Goal: Information Seeking & Learning: Check status

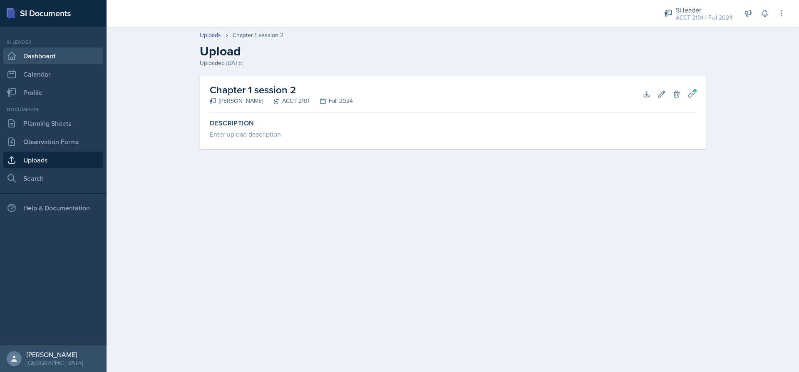
click at [92, 58] on link "Dashboard" at bounding box center [53, 55] width 100 height 17
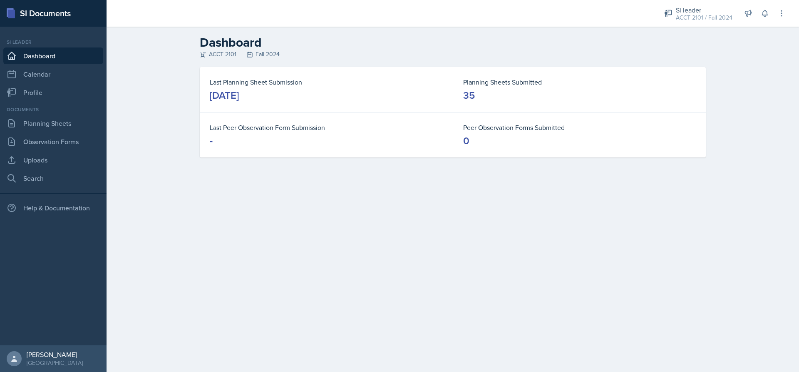
click at [29, 60] on link "Dashboard" at bounding box center [53, 55] width 100 height 17
click at [699, 11] on div "Si leader" at bounding box center [704, 10] width 57 height 10
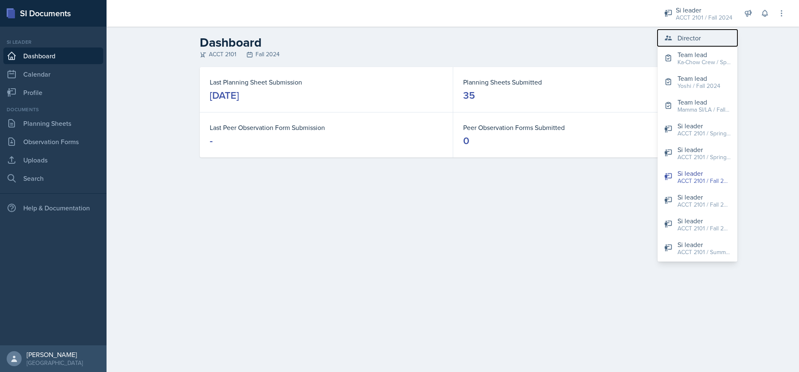
click at [707, 37] on button "Director" at bounding box center [697, 38] width 80 height 17
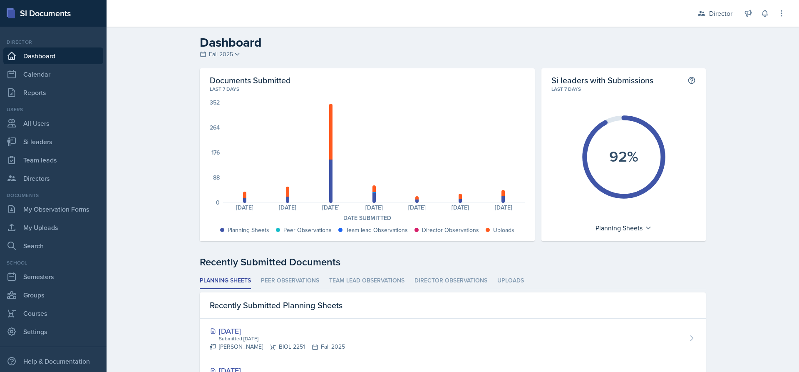
drag, startPoint x: 642, startPoint y: 235, endPoint x: 640, endPoint y: 217, distance: 17.6
click at [640, 217] on div "Si leaders with Submissions This shows the percentage of si leaders who have su…" at bounding box center [623, 154] width 164 height 173
click at [640, 224] on div "Planning Sheets" at bounding box center [623, 227] width 64 height 13
click at [622, 287] on div "Uploads" at bounding box center [631, 281] width 80 height 17
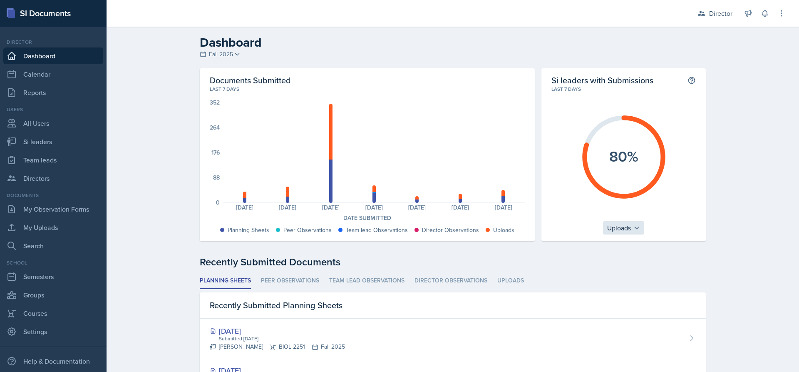
click at [606, 228] on div "Uploads" at bounding box center [623, 227] width 41 height 13
click at [644, 265] on div "Peer Observations" at bounding box center [643, 264] width 80 height 17
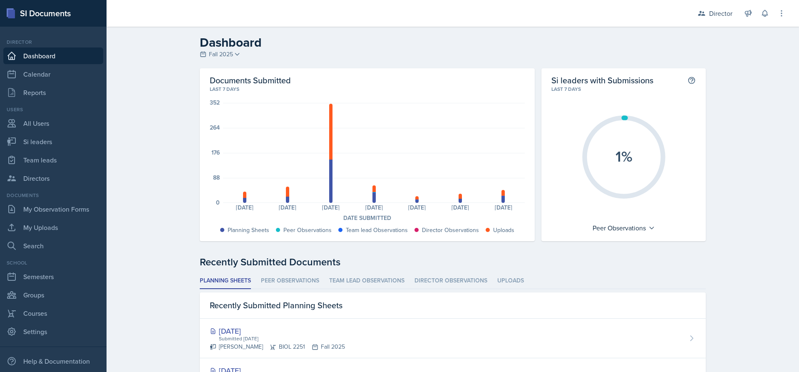
drag, startPoint x: 618, startPoint y: 115, endPoint x: 625, endPoint y: 115, distance: 7.1
click at [625, 115] on icon "1%" at bounding box center [623, 156] width 93 height 93
click at [290, 280] on li "Peer Observations" at bounding box center [290, 281] width 58 height 16
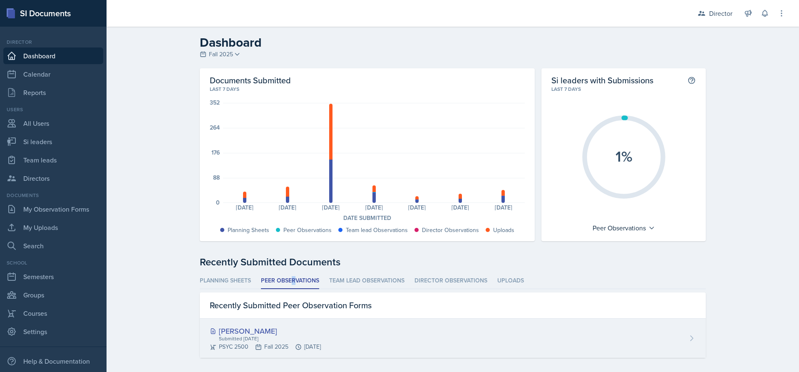
click at [321, 342] on div "PSYC 2500 Fall 2025 [DATE]" at bounding box center [265, 346] width 111 height 9
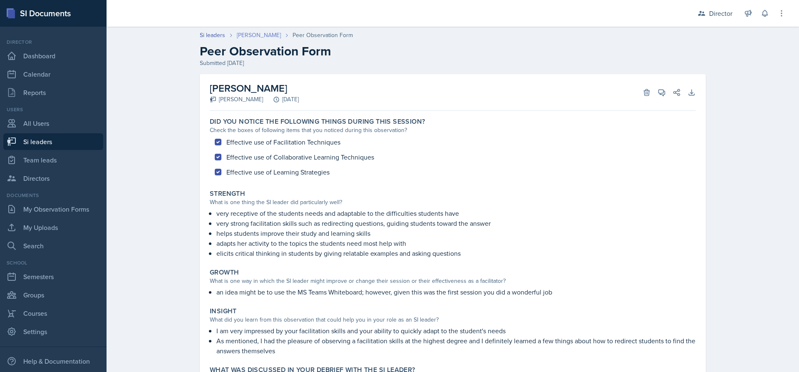
click at [260, 34] on link "[PERSON_NAME]" at bounding box center [259, 35] width 44 height 9
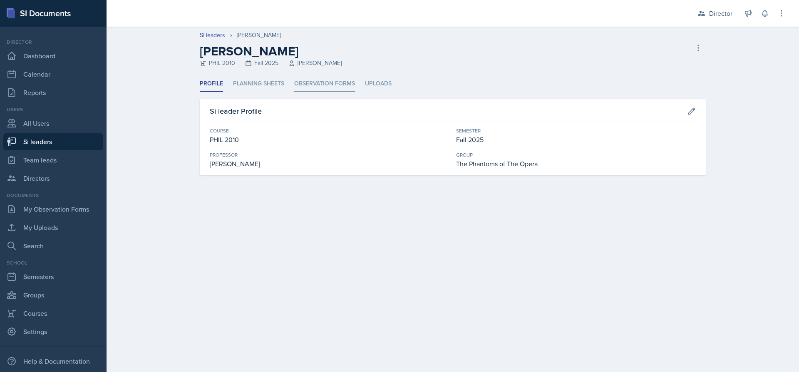
click at [321, 85] on li "Observation Forms" at bounding box center [324, 84] width 61 height 16
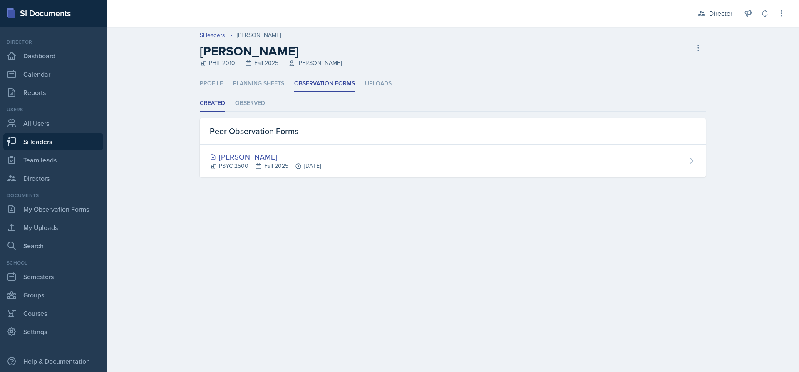
click at [46, 142] on link "Si leaders" at bounding box center [53, 141] width 100 height 17
select select "2bed604d-1099-4043-b1bc-2365e8740244"
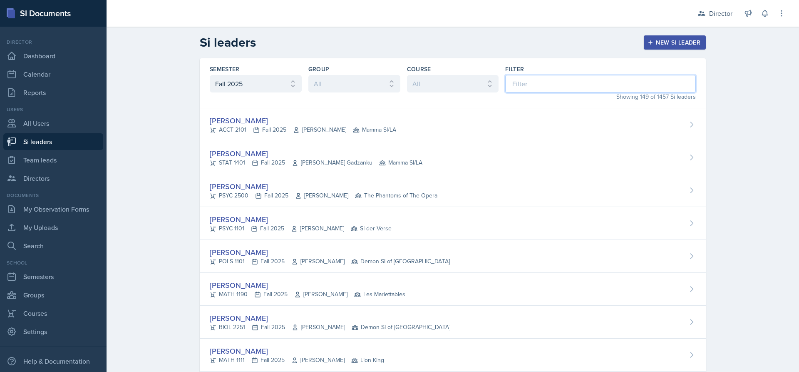
click at [530, 85] on input at bounding box center [600, 83] width 191 height 17
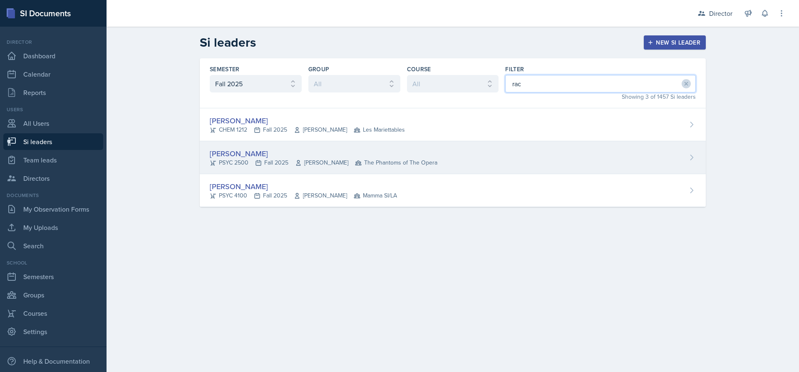
type input "rac"
click at [230, 159] on div "PSYC 2500 Fall 2025 [PERSON_NAME] The Phantoms of The Opera" at bounding box center [324, 162] width 228 height 9
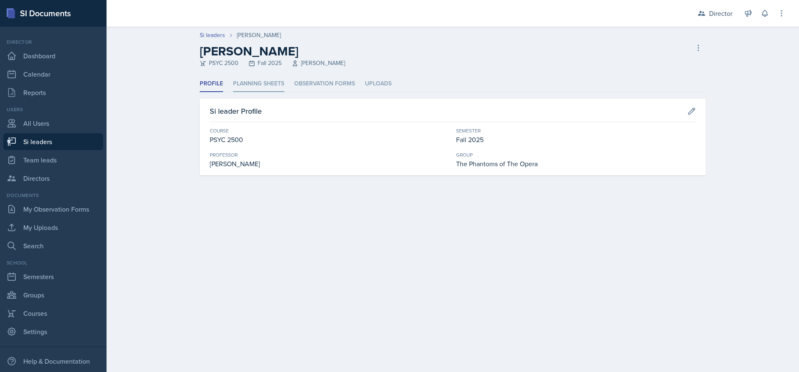
click at [269, 83] on li "Planning Sheets" at bounding box center [258, 84] width 51 height 16
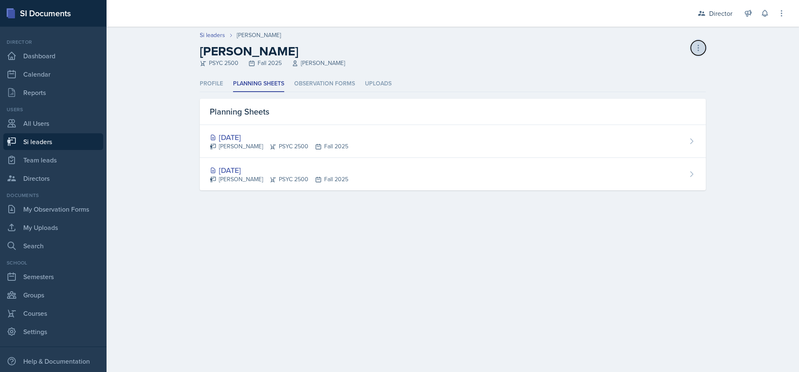
click at [691, 49] on button at bounding box center [698, 47] width 15 height 15
click at [201, 83] on li "Profile" at bounding box center [211, 84] width 23 height 16
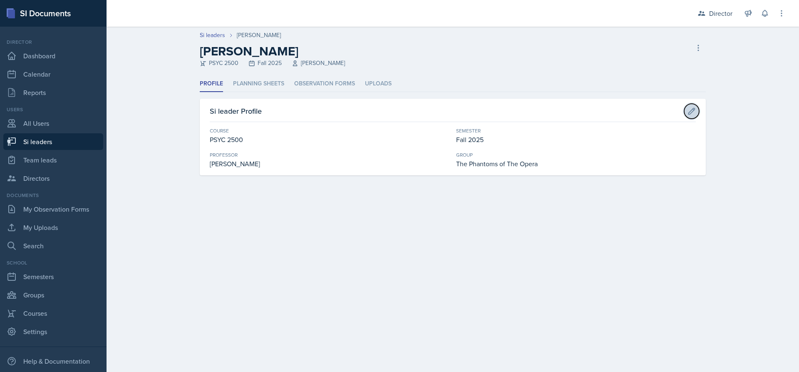
click at [696, 115] on button at bounding box center [691, 111] width 15 height 15
select select "cb260f5d-8c60-4c09-ae0f-98efead759ba"
select select "2bed604d-1099-4043-b1bc-2365e8740244"
select select "8f83532f-1719-4fe6-95c5-07f4aad66979"
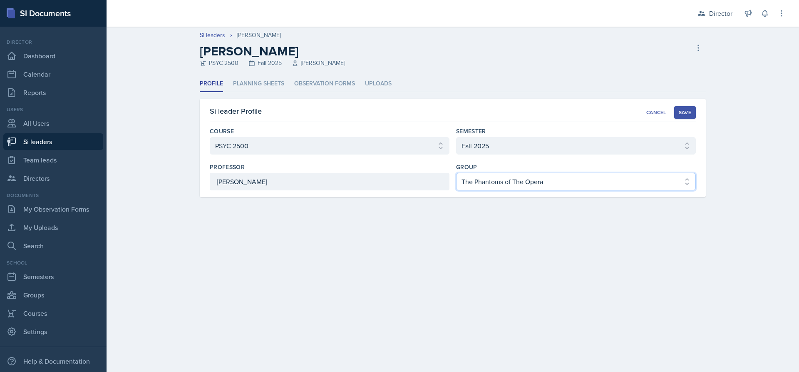
click at [642, 186] on select "Select group Demon SI of [GEOGRAPHIC_DATA] Les Mariettables Lion King Mamma SI/…" at bounding box center [576, 181] width 240 height 17
click at [656, 111] on div "Cancel" at bounding box center [656, 112] width 20 height 7
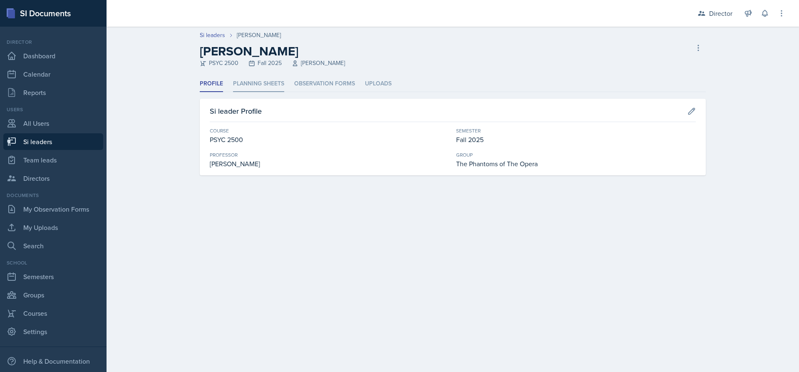
click at [266, 85] on li "Planning Sheets" at bounding box center [258, 84] width 51 height 16
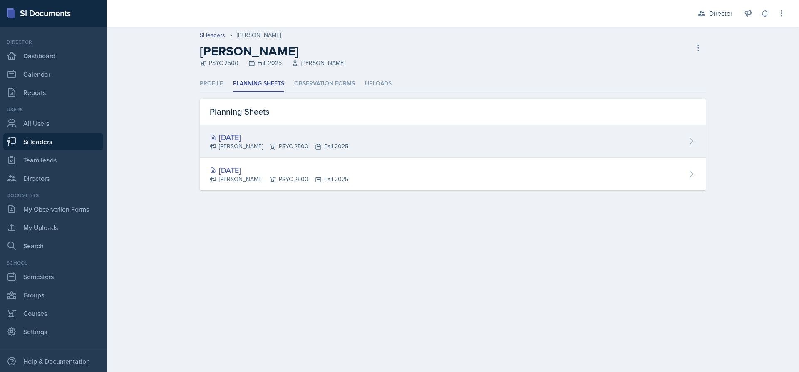
click at [282, 151] on div "[DATE] [PERSON_NAME] PSYC 2500 Fall 2025" at bounding box center [453, 141] width 506 height 33
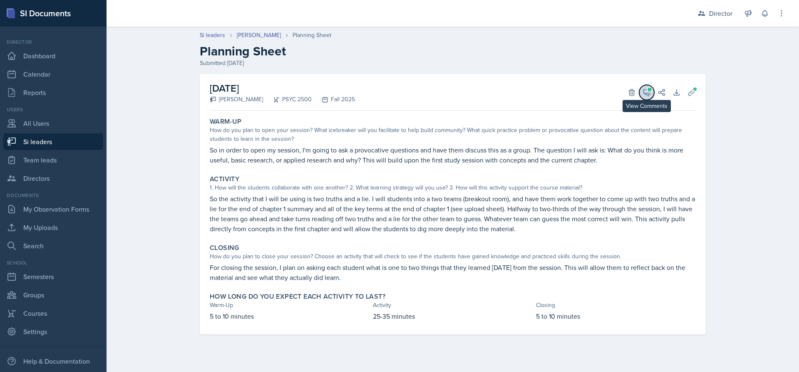
click at [646, 94] on icon at bounding box center [647, 92] width 6 height 6
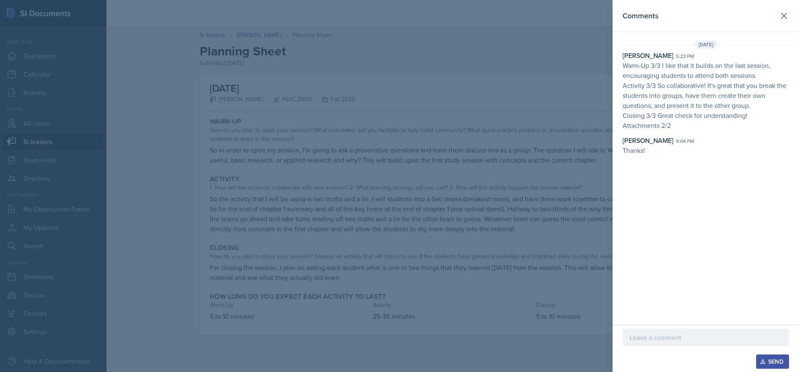
drag, startPoint x: 685, startPoint y: 124, endPoint x: 622, endPoint y: 56, distance: 93.1
click at [649, 90] on p "Warm-Up 3/3 I like that it builds on the last session, encouraging students to …" at bounding box center [706, 95] width 166 height 70
click at [618, 50] on div "[DATE] [PERSON_NAME] 5:23 pm Warm-Up 3/3 I like that it builds on the last sess…" at bounding box center [706, 97] width 186 height 115
drag, startPoint x: 393, startPoint y: 227, endPoint x: 399, endPoint y: 211, distance: 17.0
click at [399, 211] on div at bounding box center [399, 186] width 799 height 372
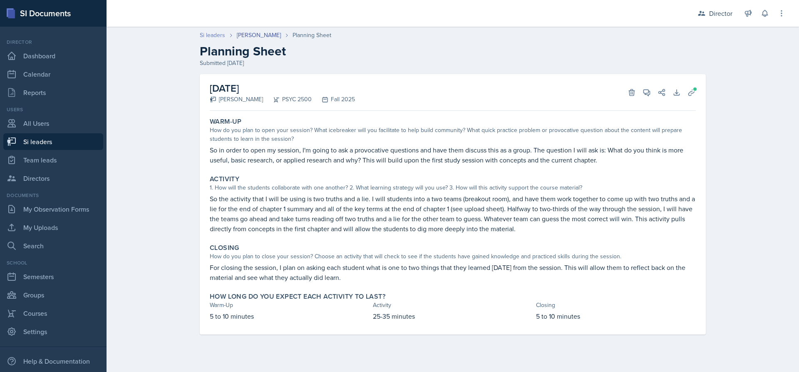
click at [209, 38] on link "Si leaders" at bounding box center [212, 35] width 25 height 9
select select "2bed604d-1099-4043-b1bc-2365e8740244"
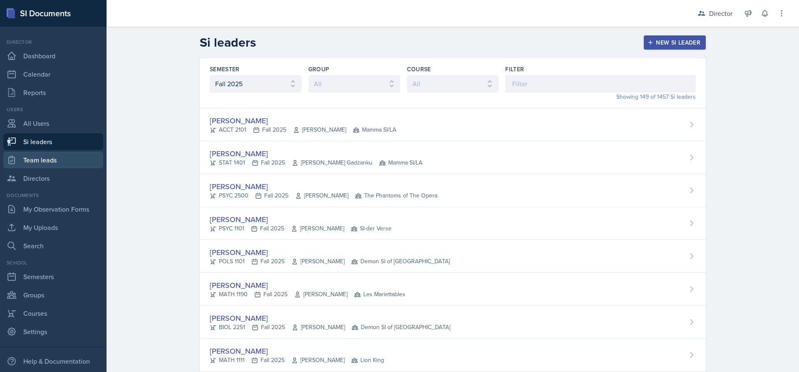
click at [55, 163] on link "Team leads" at bounding box center [53, 159] width 100 height 17
select select "2bed604d-1099-4043-b1bc-2365e8740244"
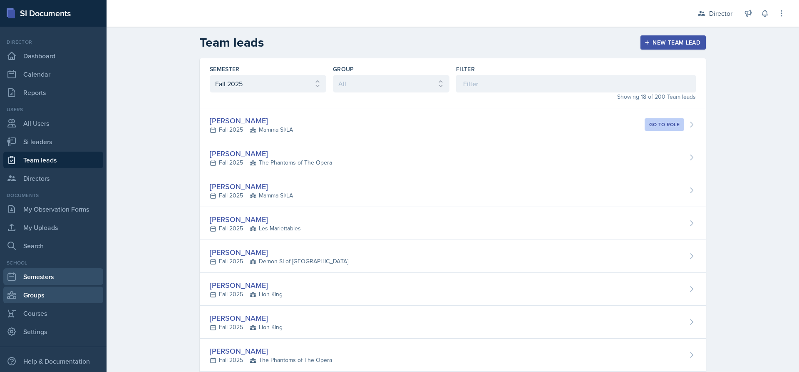
drag, startPoint x: 64, startPoint y: 290, endPoint x: 66, endPoint y: 277, distance: 13.4
click at [66, 289] on link "Groups" at bounding box center [53, 294] width 100 height 17
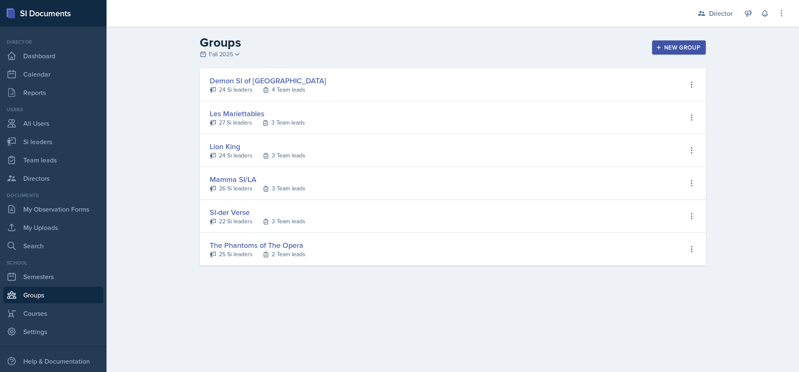
click at [340, 252] on div "The Phantoms of The Opera 25 Si leaders 2 Team leads View Si leaders View Team …" at bounding box center [453, 249] width 506 height 33
drag, startPoint x: 295, startPoint y: 241, endPoint x: 247, endPoint y: 247, distance: 49.0
click at [293, 245] on div "The Phantoms of The Opera" at bounding box center [258, 244] width 96 height 11
click at [225, 254] on div "25 Si leaders" at bounding box center [236, 254] width 34 height 9
select select "2bed604d-1099-4043-b1bc-2365e8740244"
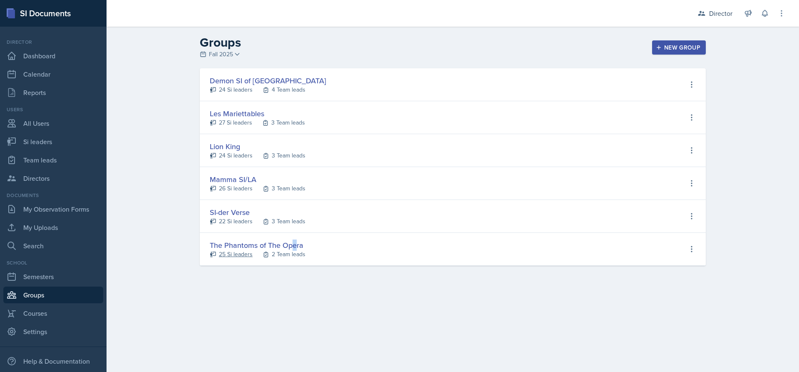
select select "8f83532f-1719-4fe6-95c5-07f4aad66979"
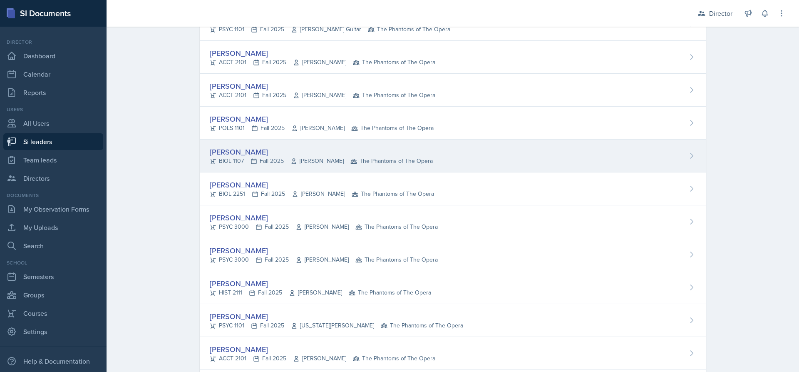
scroll to position [166, 0]
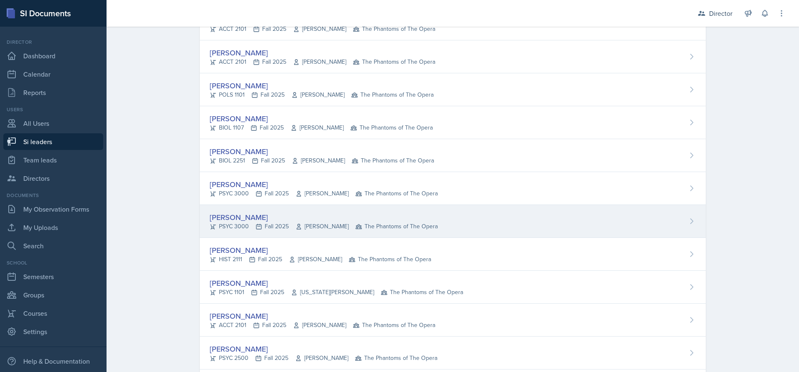
click at [315, 236] on div "[PERSON_NAME] PSYC 3000 Fall 2025 [PERSON_NAME] The Phantoms of The Opera" at bounding box center [453, 221] width 506 height 33
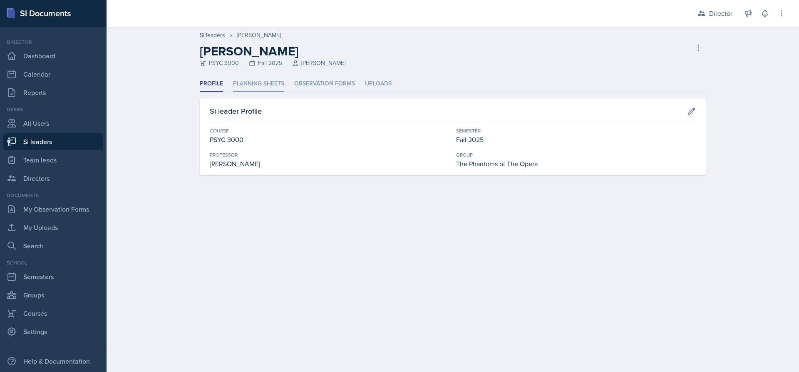
click at [272, 85] on li "Planning Sheets" at bounding box center [258, 84] width 51 height 16
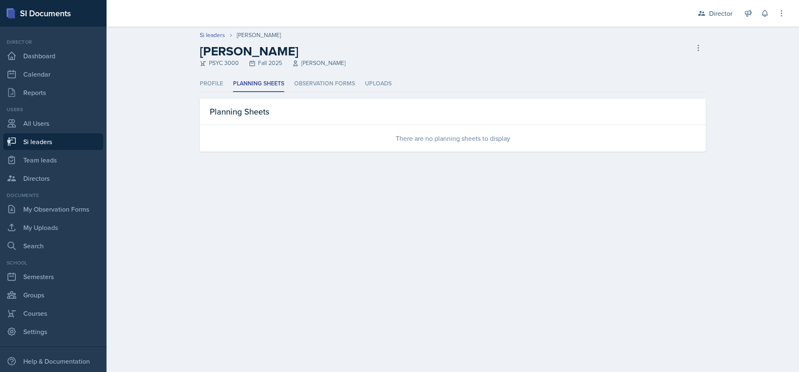
click at [219, 49] on h2 "[PERSON_NAME]" at bounding box center [273, 51] width 146 height 15
click at [212, 30] on header "Si leaders [PERSON_NAME] [PERSON_NAME] PSYC 3000 Fall 2025 [PERSON_NAME] Si lea…" at bounding box center [453, 51] width 692 height 49
click at [210, 36] on link "Si leaders" at bounding box center [212, 35] width 25 height 9
select select "2bed604d-1099-4043-b1bc-2365e8740244"
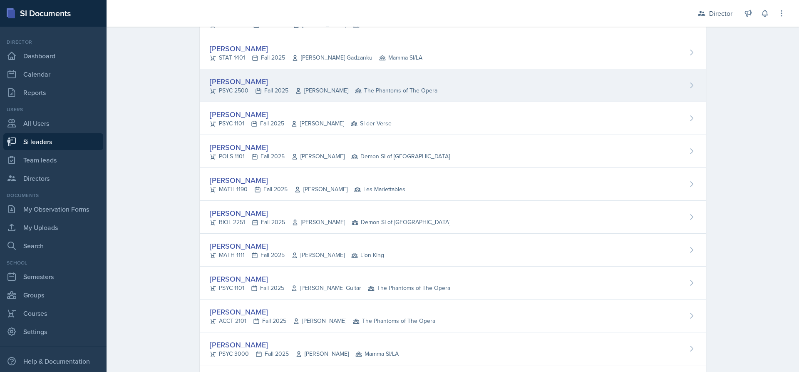
scroll to position [250, 0]
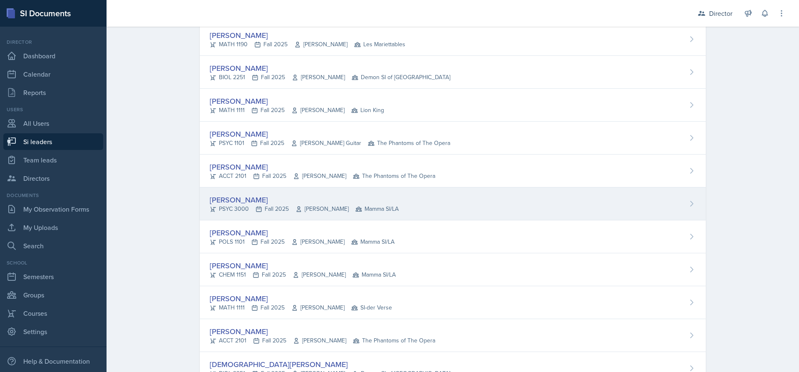
click at [236, 203] on div "[PERSON_NAME]" at bounding box center [304, 199] width 189 height 11
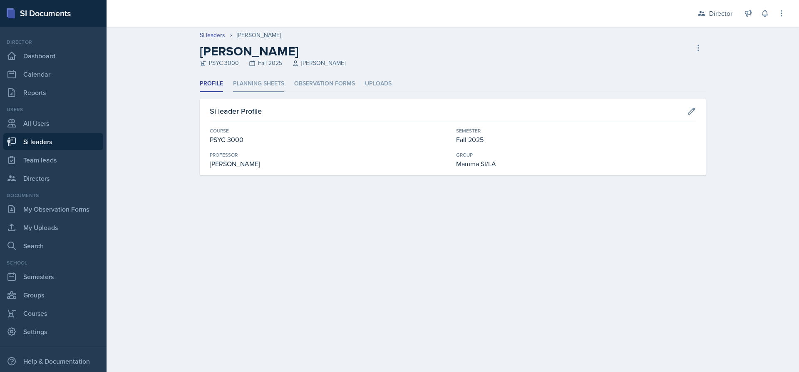
click at [282, 88] on li "Planning Sheets" at bounding box center [258, 84] width 51 height 16
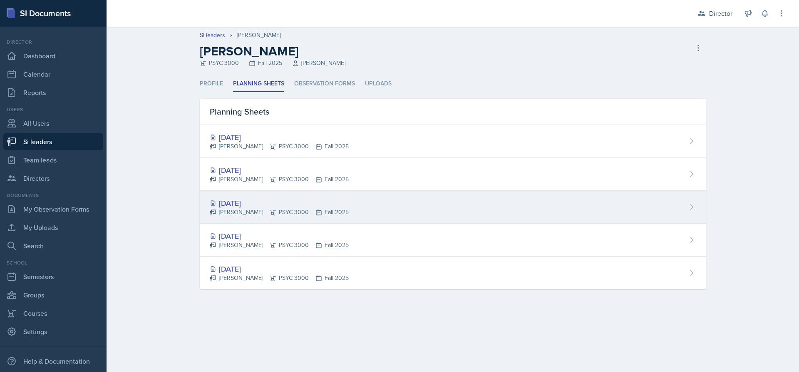
click at [280, 204] on div "[DATE]" at bounding box center [279, 202] width 139 height 11
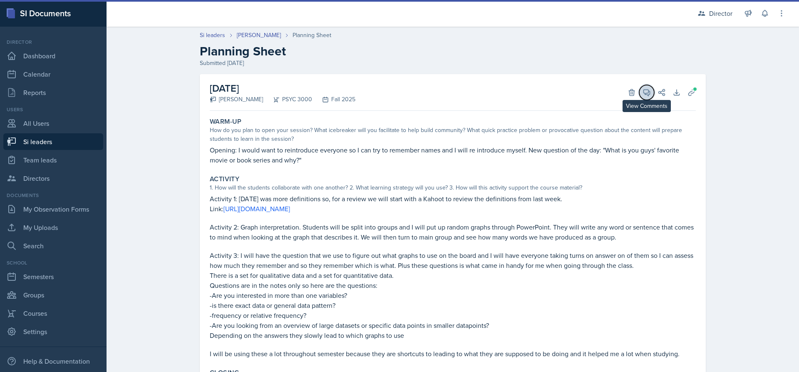
click at [642, 96] on icon at bounding box center [646, 92] width 8 height 8
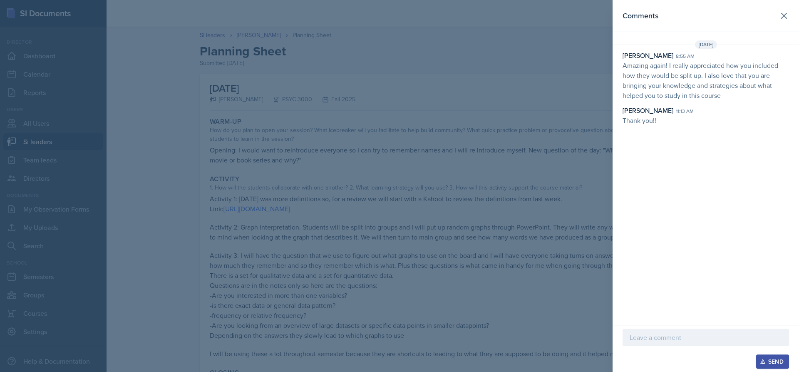
click at [426, 73] on div at bounding box center [399, 186] width 799 height 372
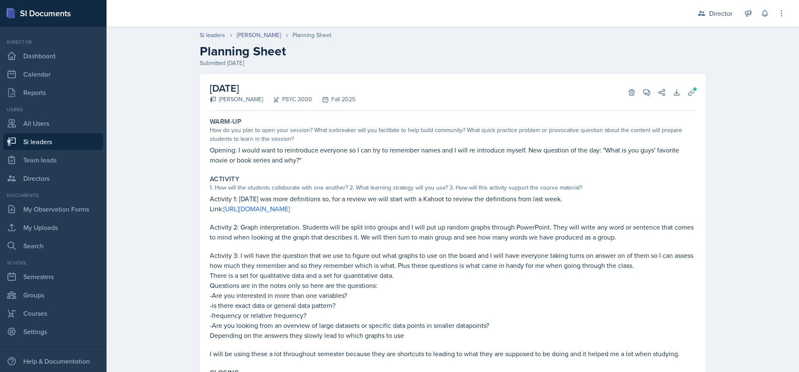
click at [421, 74] on div "[DATE] [PERSON_NAME] PSYC 3000 Fall 2025 Delete View Comments Comments [DATE] […" at bounding box center [453, 271] width 506 height 395
click at [251, 38] on link "[PERSON_NAME]" at bounding box center [259, 35] width 44 height 9
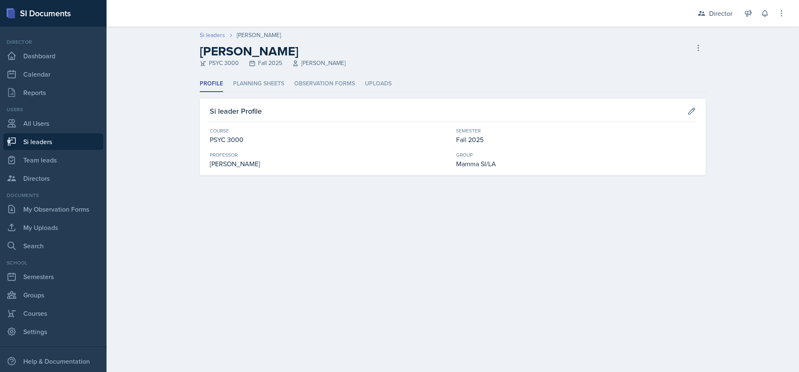
click at [208, 36] on link "Si leaders" at bounding box center [212, 35] width 25 height 9
select select "2bed604d-1099-4043-b1bc-2365e8740244"
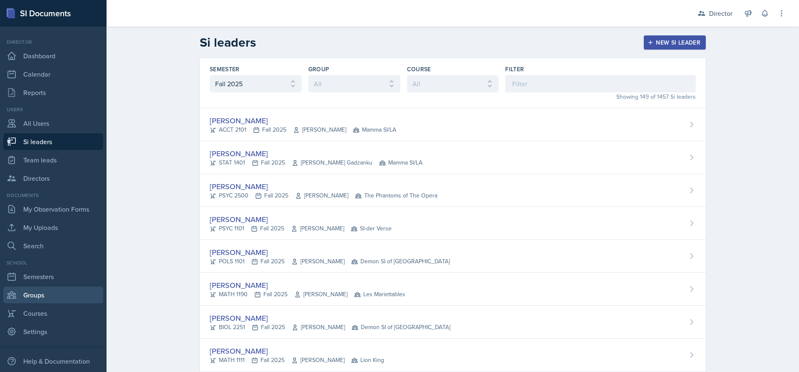
drag, startPoint x: 54, startPoint y: 293, endPoint x: 55, endPoint y: 289, distance: 4.3
click at [53, 293] on link "Groups" at bounding box center [53, 294] width 100 height 17
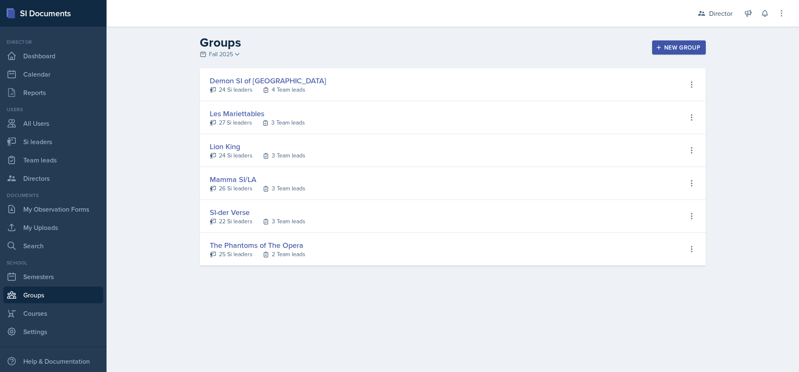
click at [303, 243] on div "The Phantoms of The Opera" at bounding box center [258, 244] width 96 height 11
click at [237, 250] on div "25 Si leaders" at bounding box center [236, 254] width 34 height 9
select select "2bed604d-1099-4043-b1bc-2365e8740244"
select select "8f83532f-1719-4fe6-95c5-07f4aad66979"
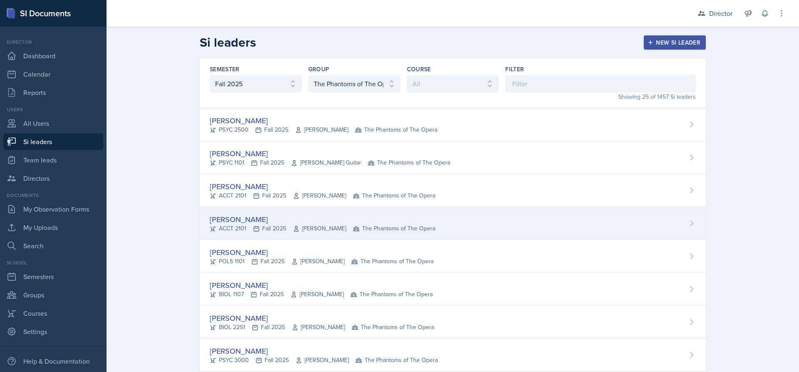
click at [256, 223] on div "[PERSON_NAME]" at bounding box center [323, 218] width 226 height 11
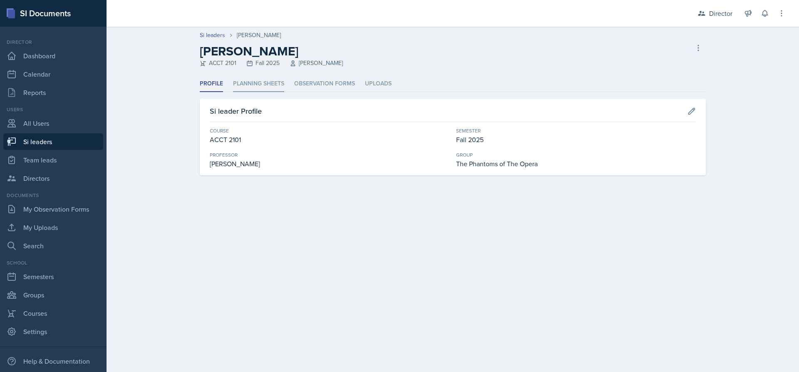
click at [280, 86] on li "Planning Sheets" at bounding box center [258, 84] width 51 height 16
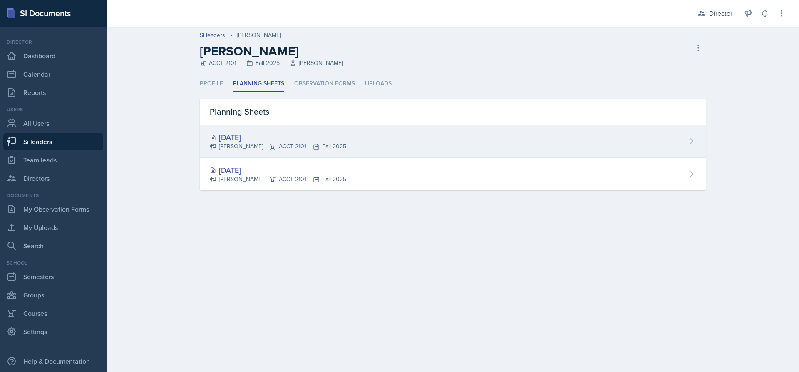
click at [397, 148] on div "[DATE] [PERSON_NAME] ACCT 2101 Fall 2025" at bounding box center [453, 141] width 506 height 33
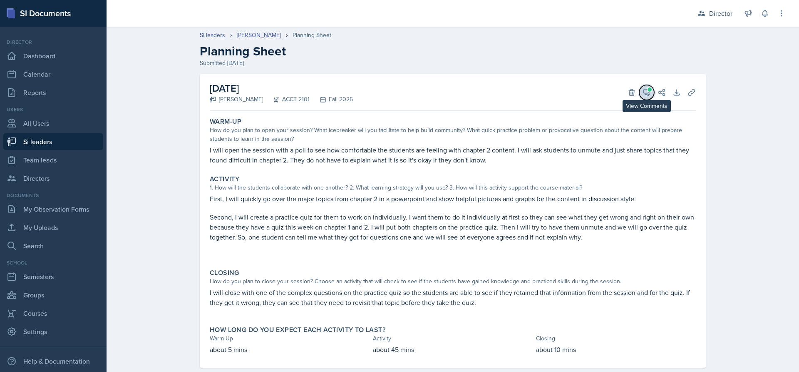
click at [649, 92] on button "View Comments" at bounding box center [646, 92] width 15 height 15
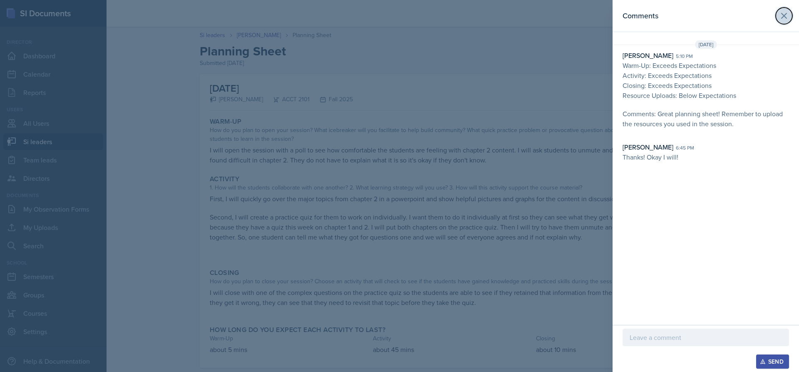
click at [780, 20] on icon at bounding box center [784, 16] width 10 height 10
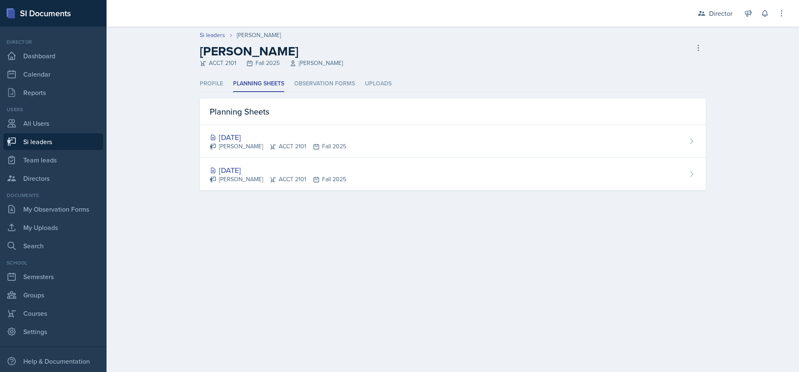
select select "2bed604d-1099-4043-b1bc-2365e8740244"
select select "8f83532f-1719-4fe6-95c5-07f4aad66979"
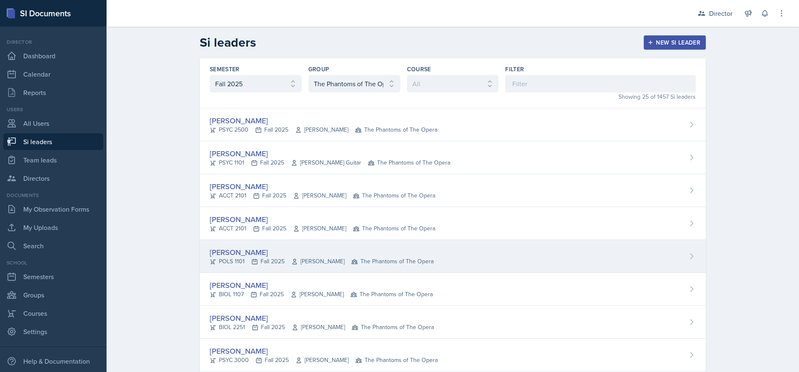
click at [249, 249] on div "[PERSON_NAME]" at bounding box center [322, 251] width 224 height 11
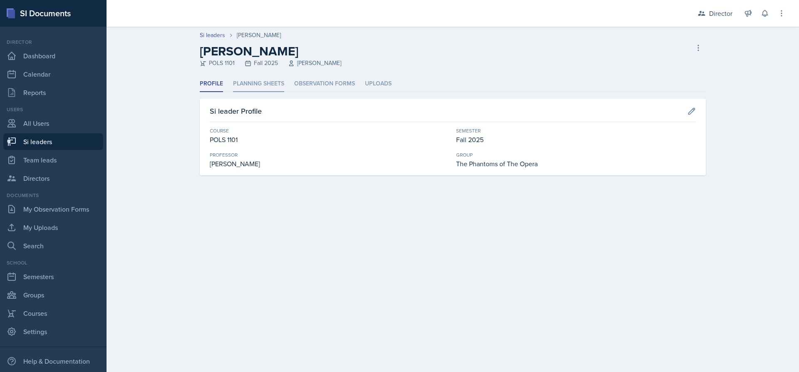
click at [260, 85] on li "Planning Sheets" at bounding box center [258, 84] width 51 height 16
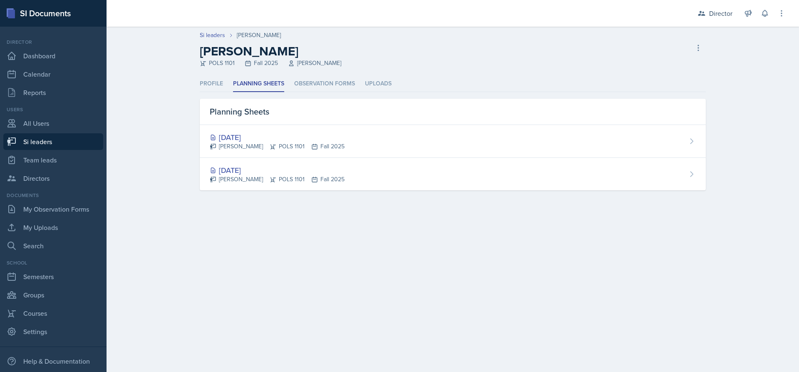
click at [290, 141] on div "[DATE]" at bounding box center [277, 136] width 135 height 11
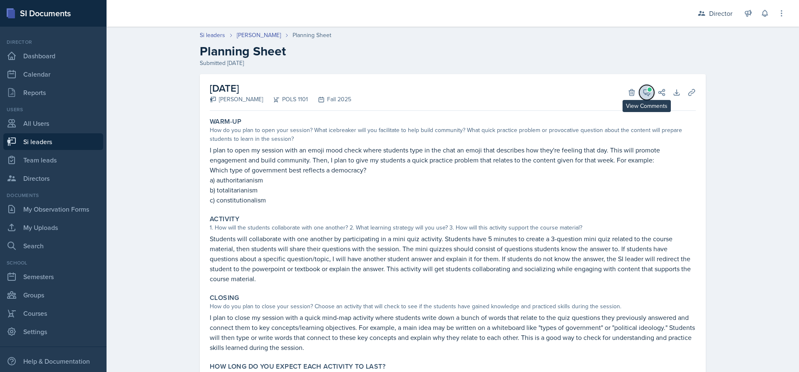
click at [639, 90] on button "View Comments" at bounding box center [646, 92] width 15 height 15
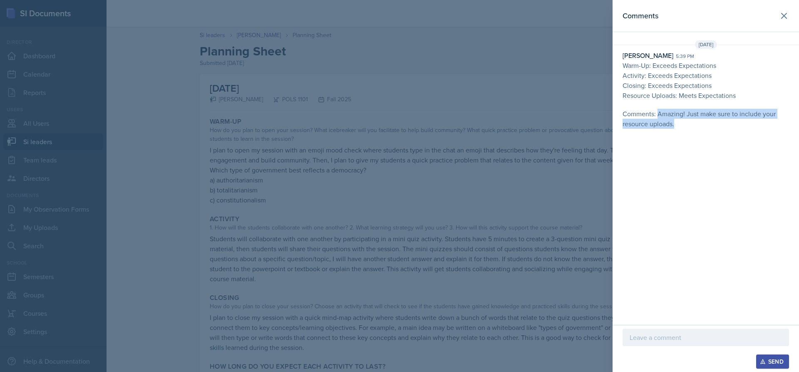
drag, startPoint x: 657, startPoint y: 112, endPoint x: 694, endPoint y: 130, distance: 40.8
click at [694, 130] on div "[DATE] [PERSON_NAME] 5:39 pm Warm-Up: Exceeds Expectations Activity: Exceeds Ex…" at bounding box center [706, 86] width 186 height 92
click at [690, 129] on div "[DATE] [PERSON_NAME] 5:39 pm Warm-Up: Exceeds Expectations Activity: Exceeds Ex…" at bounding box center [706, 86] width 186 height 92
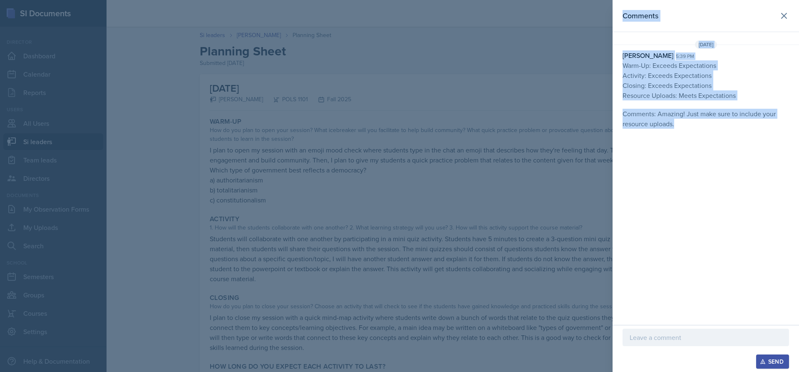
drag, startPoint x: 525, startPoint y: 62, endPoint x: 797, endPoint y: 141, distance: 282.9
click at [798, 146] on div "Comments [DATE] [PERSON_NAME] 5:39 pm Warm-Up: Exceeds Expectations Activity: E…" at bounding box center [399, 186] width 799 height 372
click at [708, 119] on p "Comments: Amazing! Just make sure to include your resource uploads." at bounding box center [706, 119] width 166 height 20
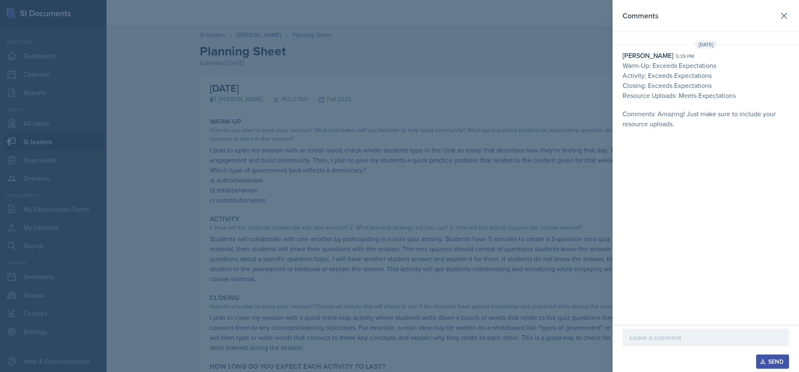
click at [778, 23] on header "Comments" at bounding box center [706, 16] width 186 height 32
click at [786, 20] on icon at bounding box center [784, 16] width 10 height 10
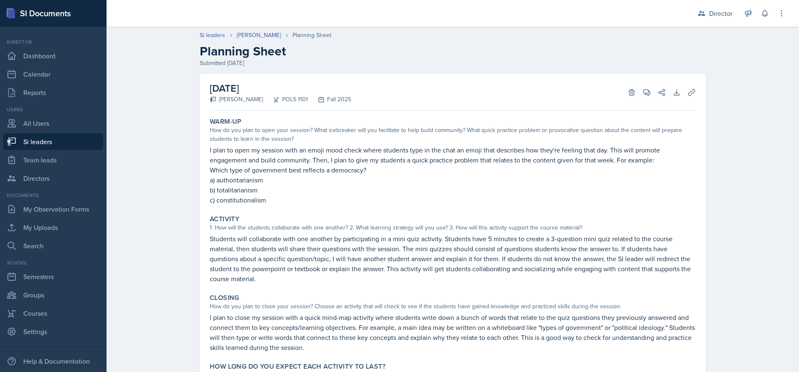
click at [682, 100] on div "[DATE] [PERSON_NAME] POLS 1101 Fall 2025 Delete View Comments Comments [DATE] […" at bounding box center [453, 92] width 486 height 37
click at [688, 94] on icon at bounding box center [691, 92] width 6 height 6
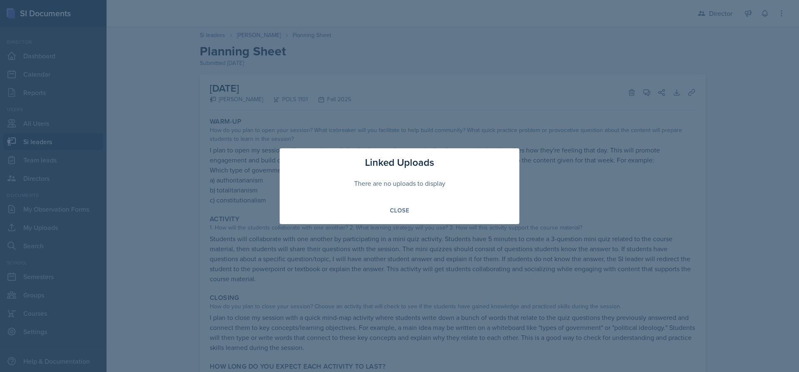
click at [686, 94] on div at bounding box center [399, 186] width 799 height 372
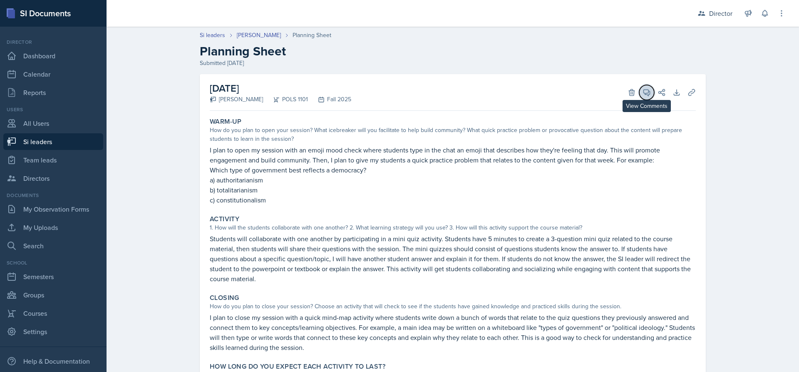
click at [645, 92] on icon at bounding box center [647, 92] width 6 height 6
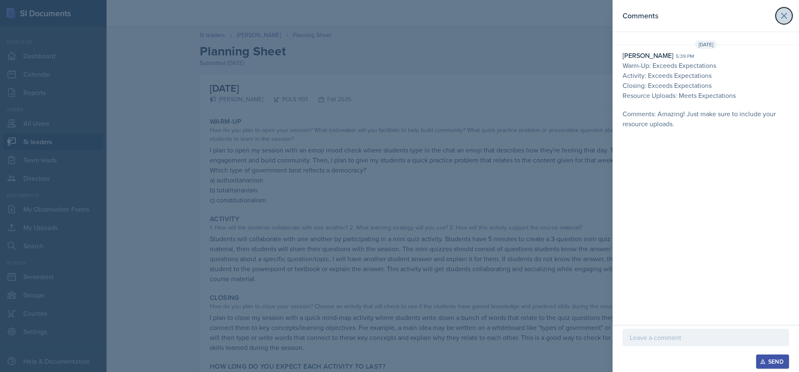
click at [783, 19] on icon at bounding box center [784, 16] width 10 height 10
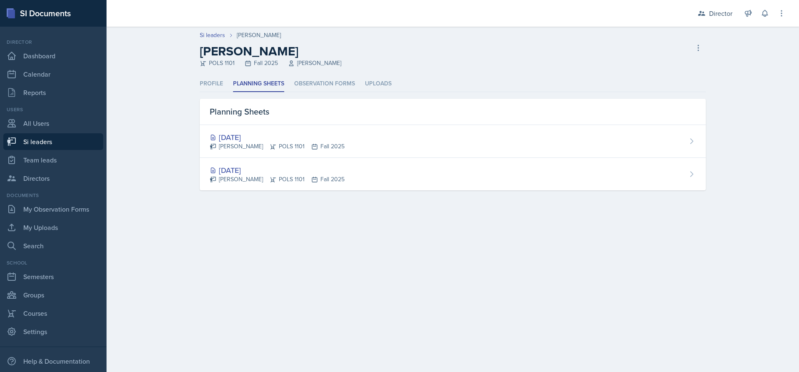
select select "2bed604d-1099-4043-b1bc-2365e8740244"
select select "8f83532f-1719-4fe6-95c5-07f4aad66979"
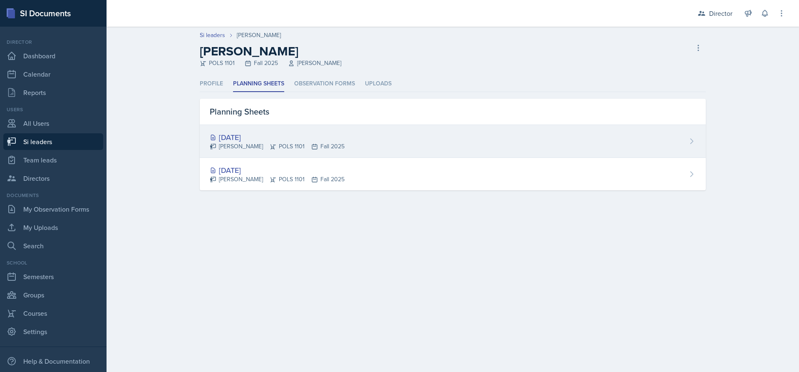
click at [337, 144] on div "[PERSON_NAME] POLS 1101 Fall 2025" at bounding box center [277, 146] width 135 height 9
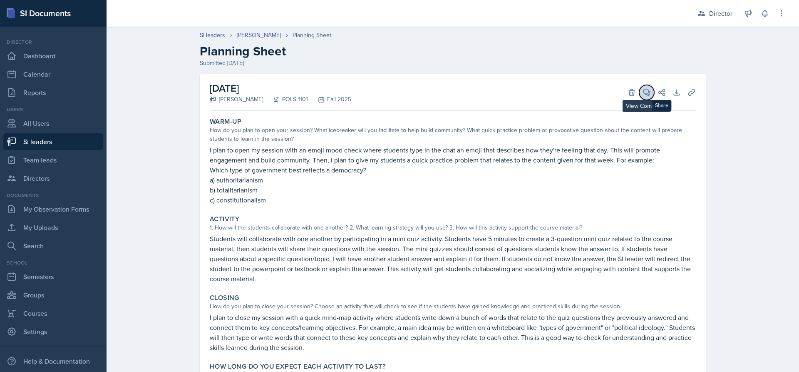
click at [645, 91] on icon at bounding box center [646, 92] width 8 height 8
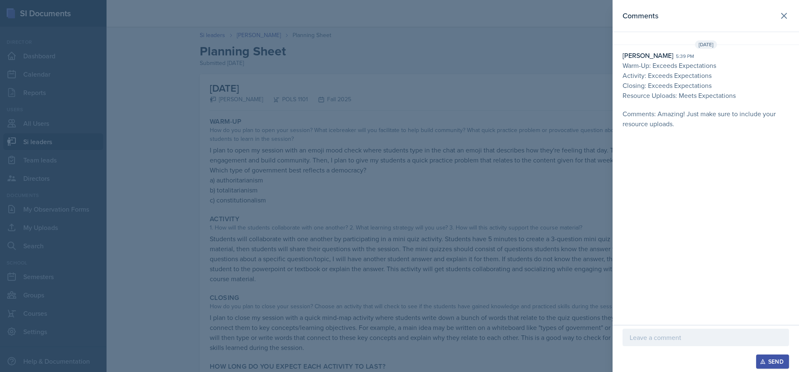
click at [792, 8] on header "Comments" at bounding box center [706, 16] width 186 height 32
click at [778, 16] on button at bounding box center [784, 15] width 17 height 17
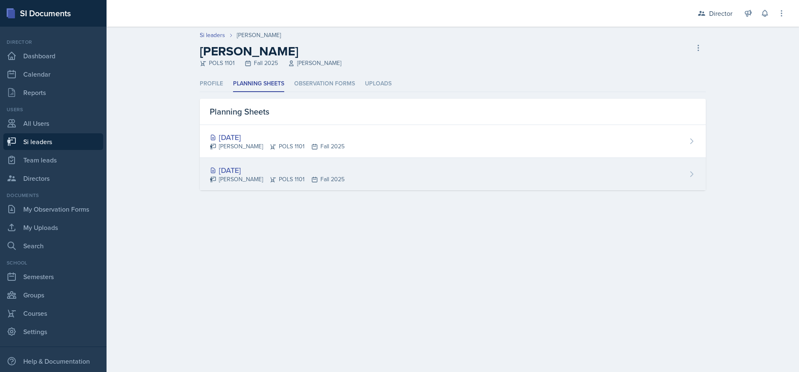
click at [268, 162] on div "[DATE] [PERSON_NAME] POLS 1101 Fall 2025" at bounding box center [453, 174] width 506 height 32
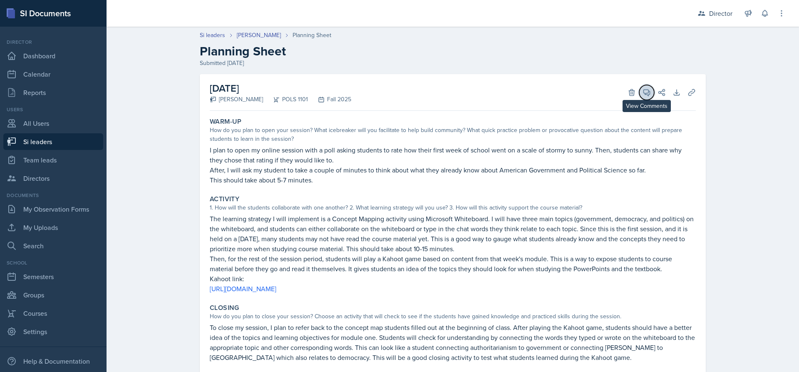
click at [643, 96] on icon at bounding box center [646, 92] width 8 height 8
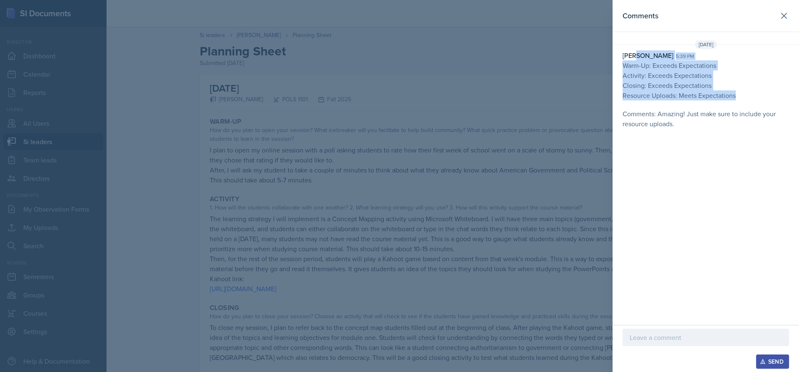
drag, startPoint x: 742, startPoint y: 95, endPoint x: 635, endPoint y: 60, distance: 112.1
click at [635, 60] on div "[PERSON_NAME] 5:39 pm Warm-Up: Exceeds Expectations Activity: Exceeds Expectati…" at bounding box center [706, 89] width 166 height 78
click at [681, 82] on p "Closing: Exceeds Expectations" at bounding box center [706, 85] width 166 height 10
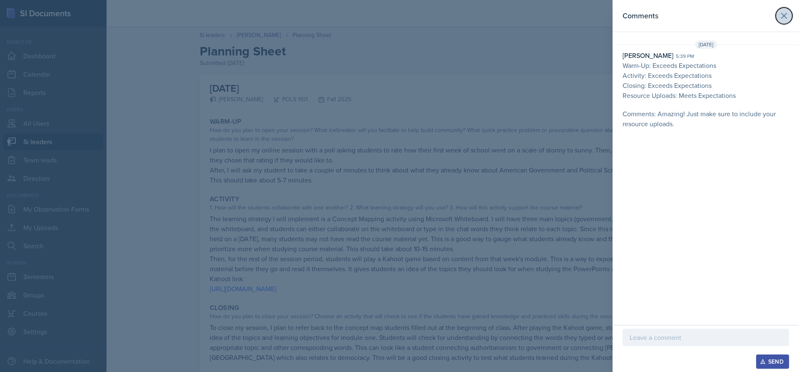
click at [783, 19] on icon at bounding box center [784, 16] width 10 height 10
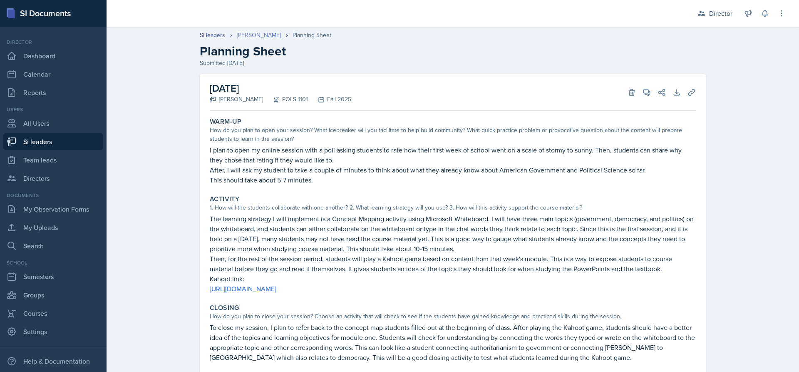
click at [275, 34] on link "[PERSON_NAME]" at bounding box center [259, 35] width 44 height 9
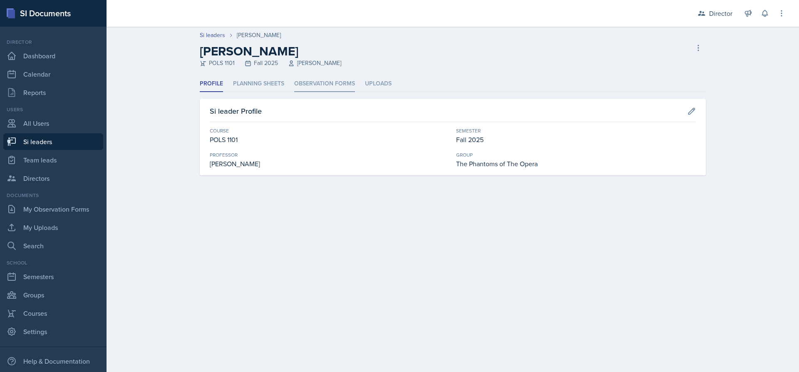
click at [352, 87] on li "Observation Forms" at bounding box center [324, 84] width 61 height 16
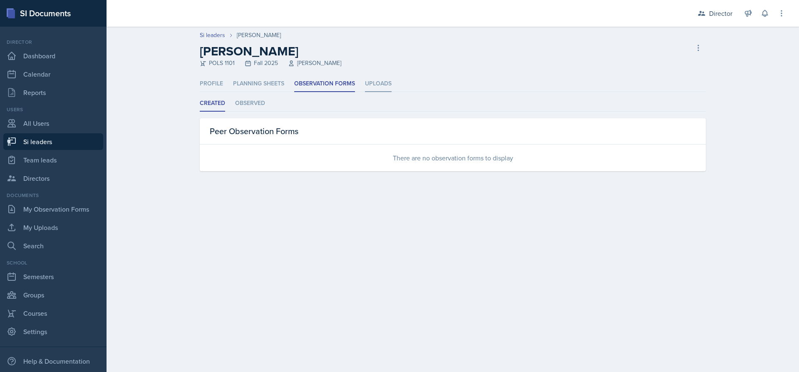
click at [373, 83] on li "Uploads" at bounding box center [378, 84] width 27 height 16
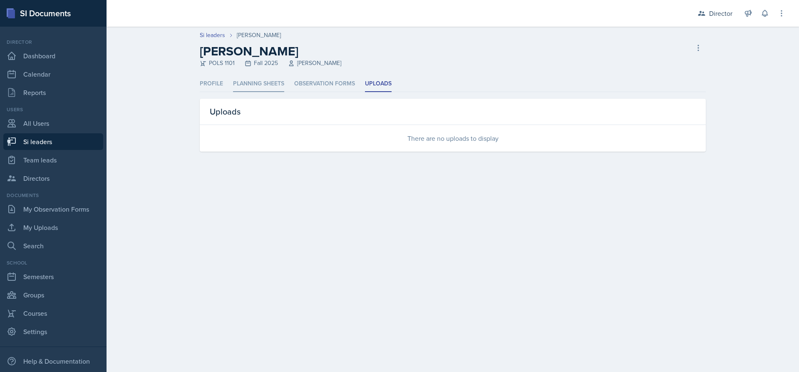
click at [263, 89] on li "Planning Sheets" at bounding box center [258, 84] width 51 height 16
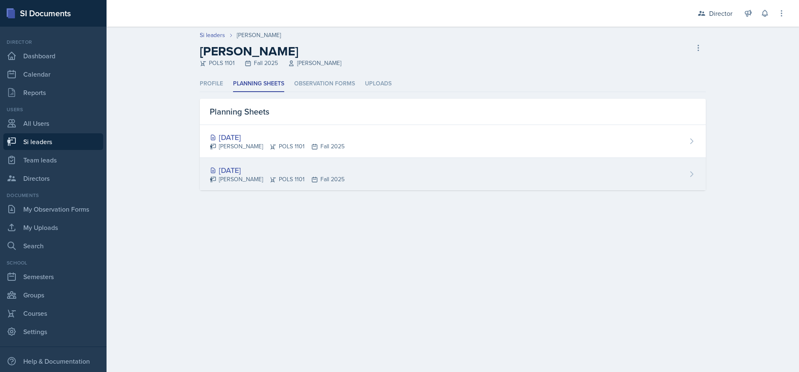
click at [310, 173] on div "[DATE]" at bounding box center [277, 169] width 135 height 11
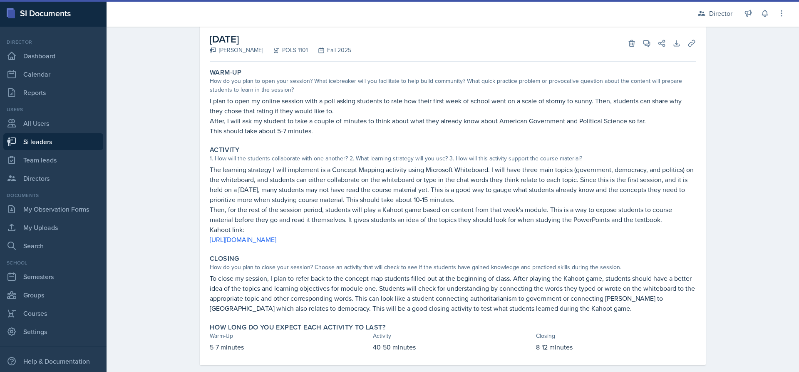
scroll to position [62, 0]
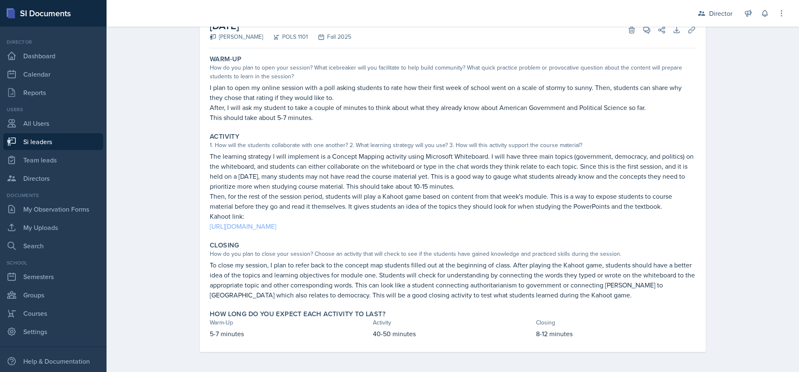
click at [276, 223] on link "[URL][DOMAIN_NAME]" at bounding box center [243, 225] width 67 height 9
click at [646, 32] on icon at bounding box center [647, 30] width 6 height 6
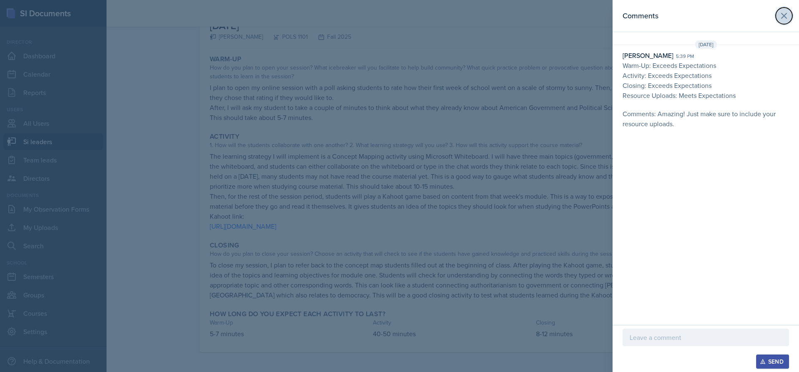
click at [782, 17] on icon at bounding box center [783, 15] width 5 height 5
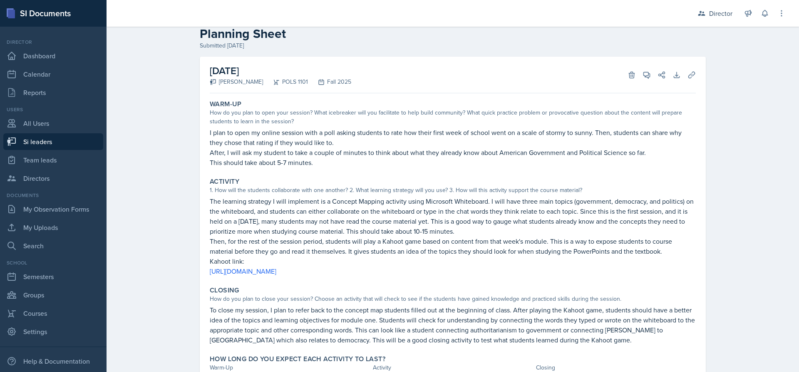
scroll to position [0, 0]
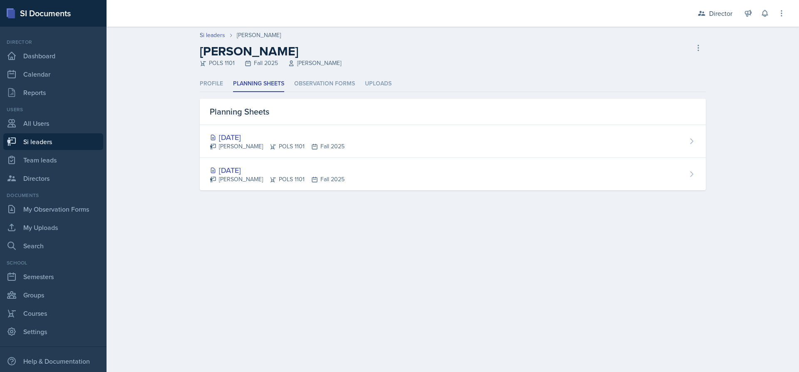
select select "2bed604d-1099-4043-b1bc-2365e8740244"
select select "8f83532f-1719-4fe6-95c5-07f4aad66979"
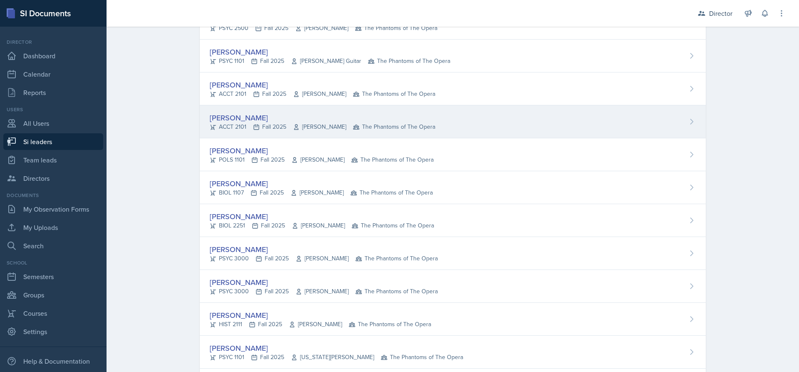
scroll to position [125, 0]
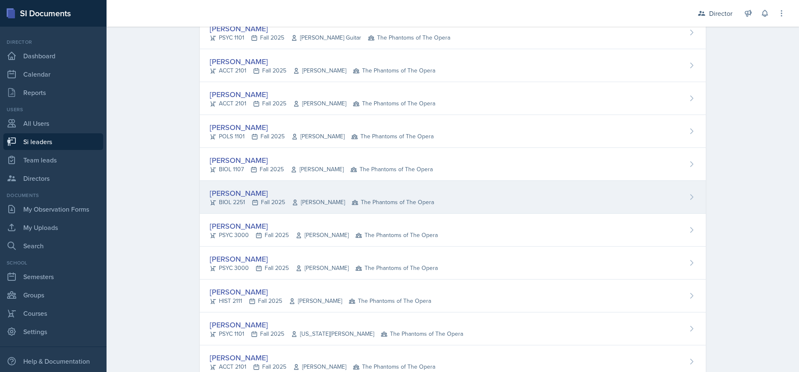
click at [229, 191] on div "[PERSON_NAME]" at bounding box center [322, 192] width 224 height 11
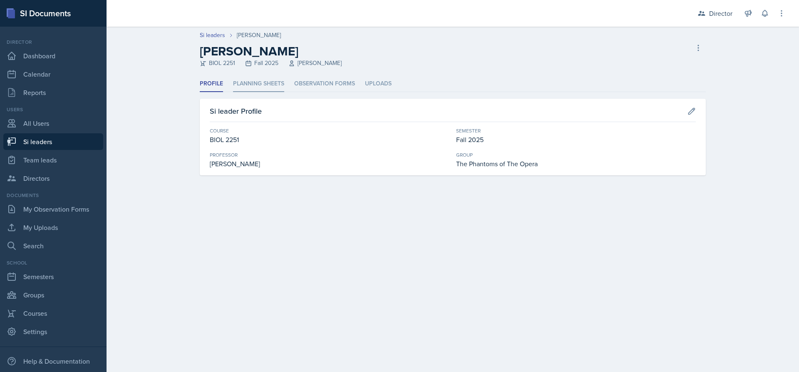
click at [259, 91] on li "Planning Sheets" at bounding box center [258, 84] width 51 height 16
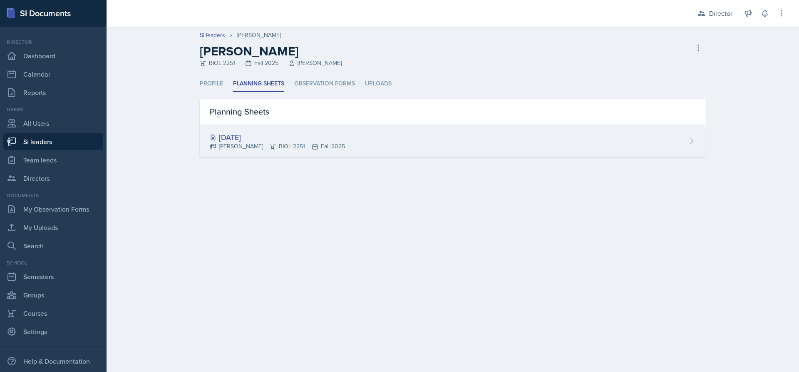
click at [248, 136] on div "[DATE]" at bounding box center [277, 136] width 135 height 11
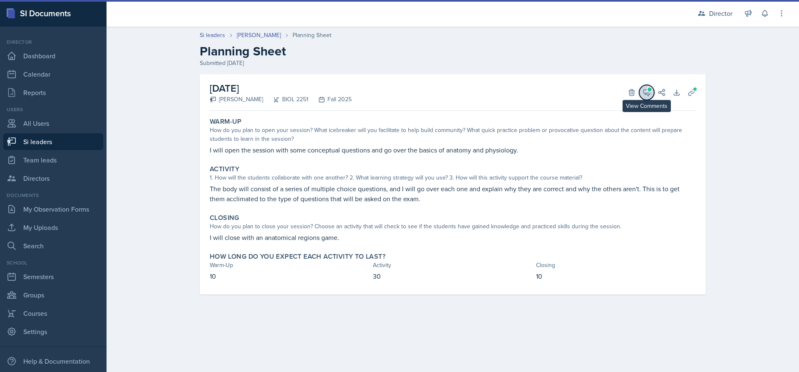
click at [645, 93] on icon at bounding box center [647, 92] width 6 height 6
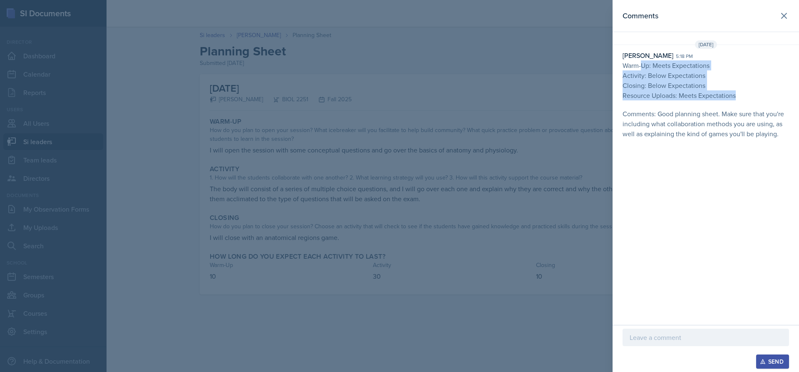
drag, startPoint x: 744, startPoint y: 96, endPoint x: 647, endPoint y: 72, distance: 99.8
click at [647, 72] on p "Warm-Up: Meets Expectations Activity: Below Expectations Closing: Below Expecta…" at bounding box center [706, 99] width 166 height 78
click at [652, 75] on p "Activity: Below Expectations" at bounding box center [706, 75] width 166 height 10
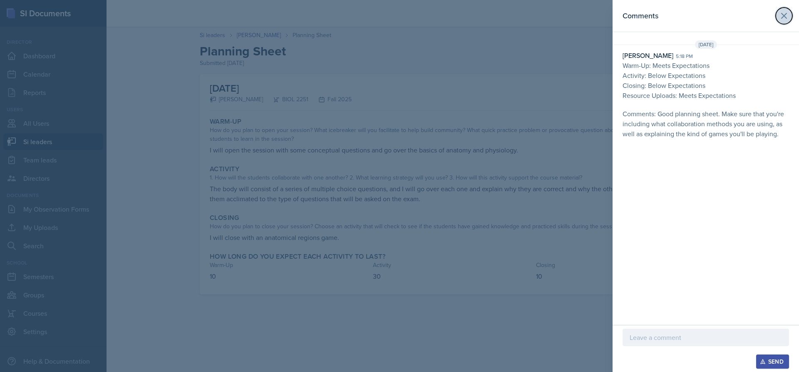
click at [782, 18] on icon at bounding box center [783, 15] width 5 height 5
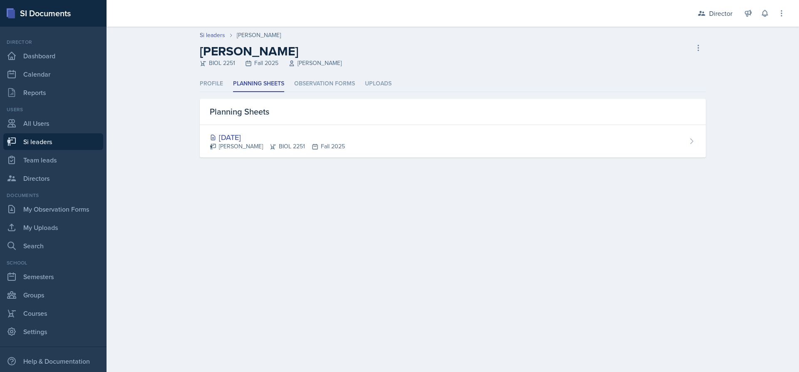
select select "2bed604d-1099-4043-b1bc-2365e8740244"
select select "8f83532f-1719-4fe6-95c5-07f4aad66979"
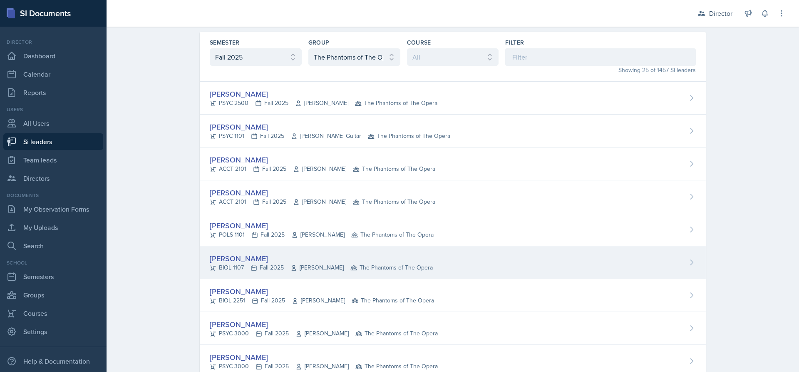
scroll to position [42, 0]
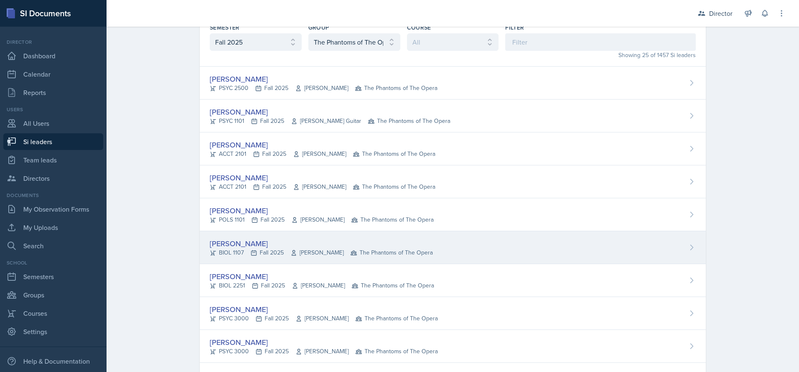
click at [233, 243] on div "[PERSON_NAME]" at bounding box center [321, 243] width 223 height 11
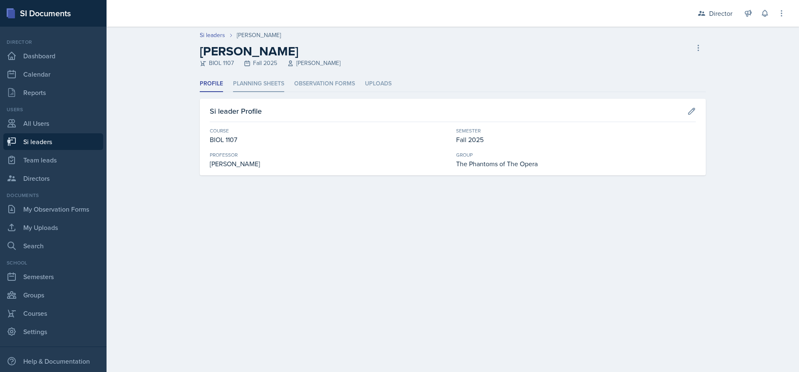
click at [273, 79] on li "Planning Sheets" at bounding box center [258, 84] width 51 height 16
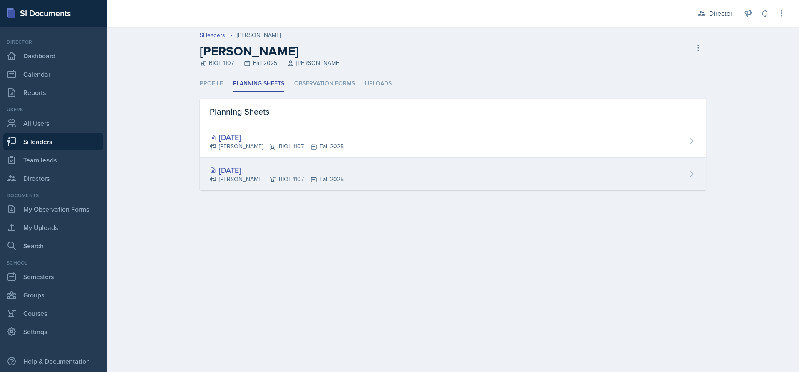
click at [305, 176] on div "[PERSON_NAME] BIOL 1107 Fall 2025" at bounding box center [277, 179] width 134 height 9
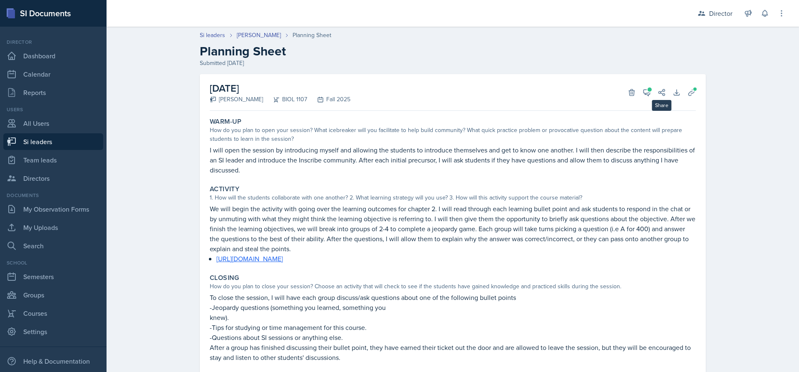
click at [650, 88] on div "View Comments Comments [DATE] [PERSON_NAME] 4:25 pm Warm-up 2/3 I love that you…" at bounding box center [651, 92] width 30 height 8
click at [645, 92] on icon at bounding box center [647, 92] width 6 height 6
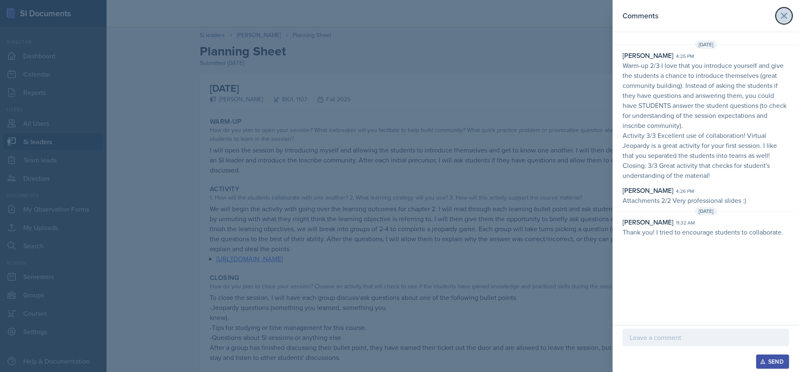
click at [786, 13] on icon at bounding box center [784, 16] width 10 height 10
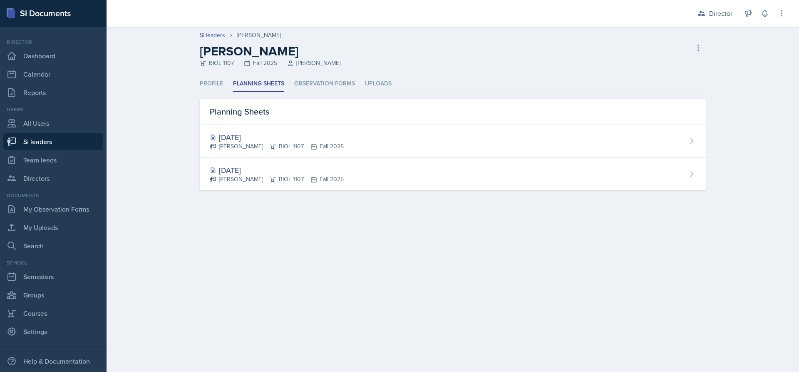
select select "2bed604d-1099-4043-b1bc-2365e8740244"
select select "8f83532f-1719-4fe6-95c5-07f4aad66979"
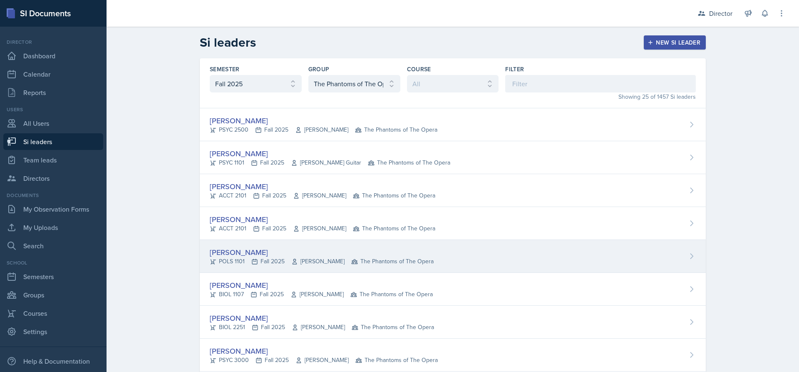
click at [248, 250] on div "[PERSON_NAME]" at bounding box center [322, 251] width 224 height 11
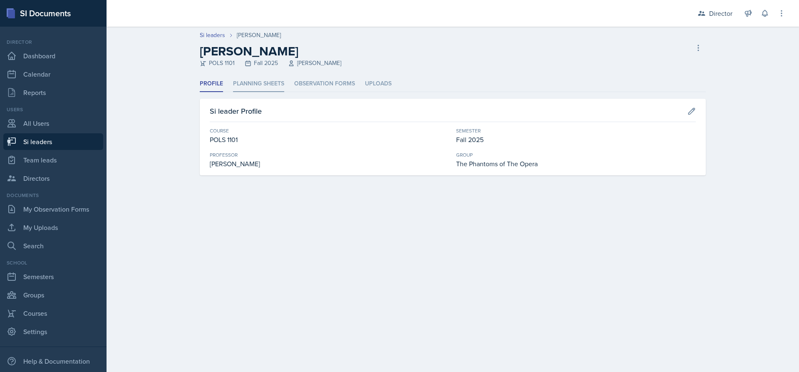
click at [266, 84] on li "Planning Sheets" at bounding box center [258, 84] width 51 height 16
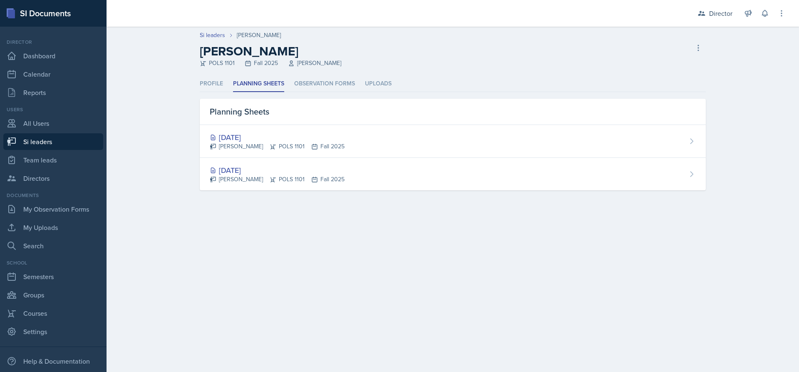
select select "2bed604d-1099-4043-b1bc-2365e8740244"
select select "8f83532f-1719-4fe6-95c5-07f4aad66979"
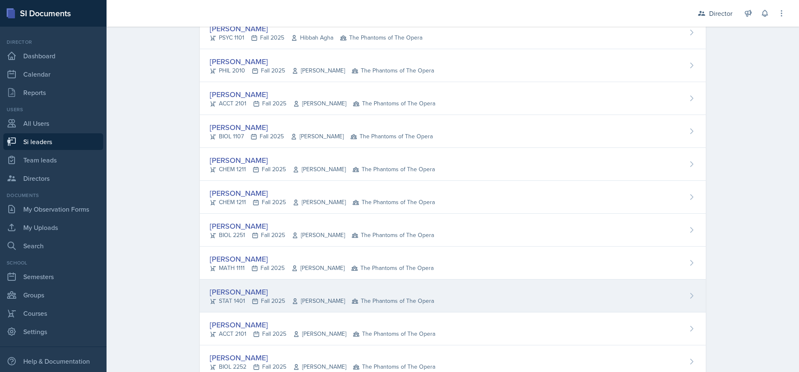
scroll to position [578, 0]
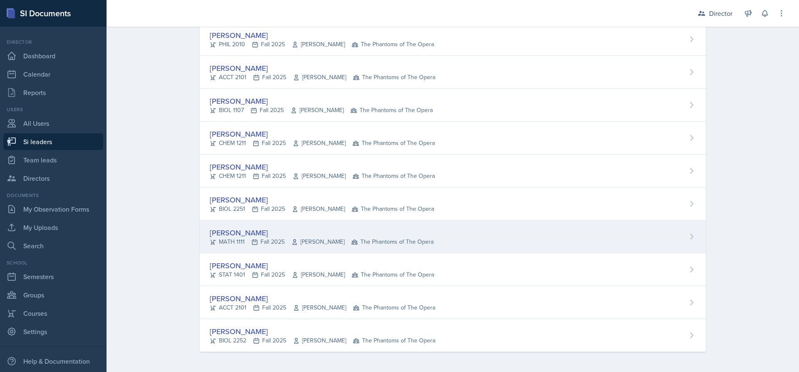
click at [231, 230] on div "[PERSON_NAME]" at bounding box center [322, 232] width 224 height 11
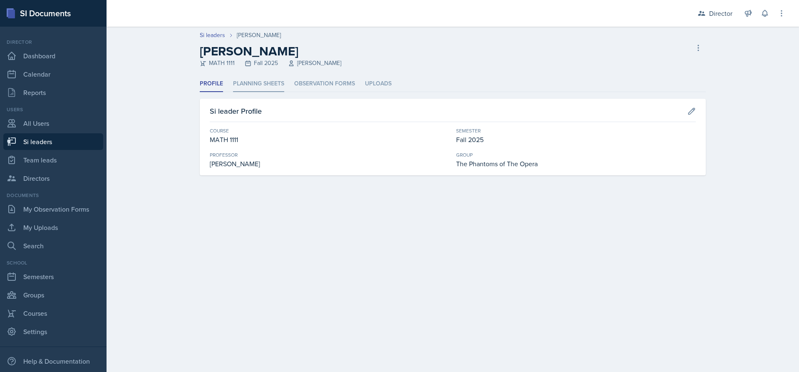
click at [268, 79] on li "Planning Sheets" at bounding box center [258, 84] width 51 height 16
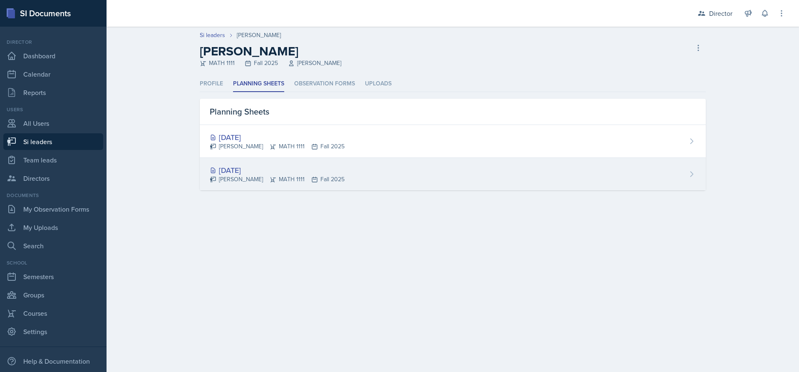
click at [288, 177] on div "[PERSON_NAME] MATH 1111 Fall 2025" at bounding box center [277, 179] width 135 height 9
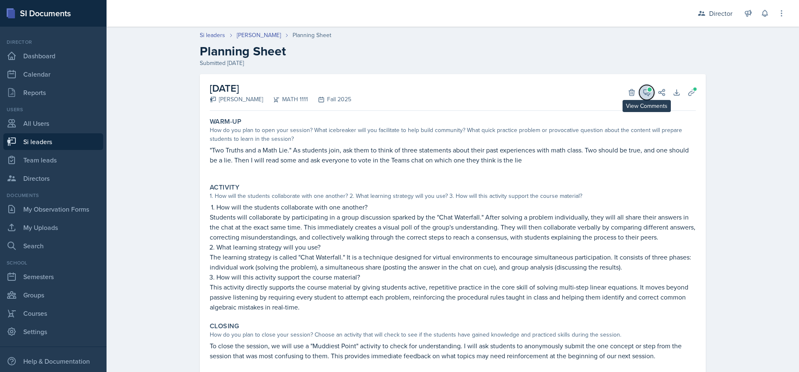
click at [649, 89] on button "View Comments" at bounding box center [646, 92] width 15 height 15
